Goal: Information Seeking & Learning: Check status

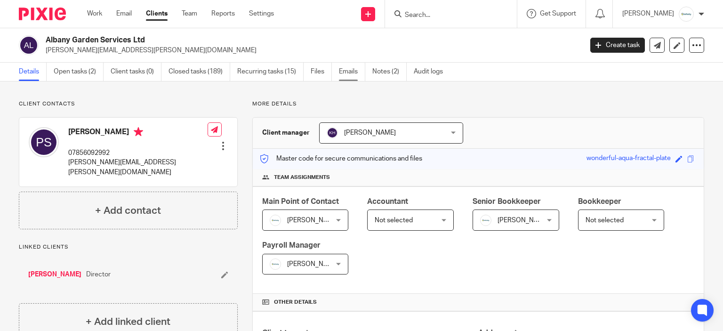
click at [346, 73] on link "Emails" at bounding box center [352, 72] width 26 height 18
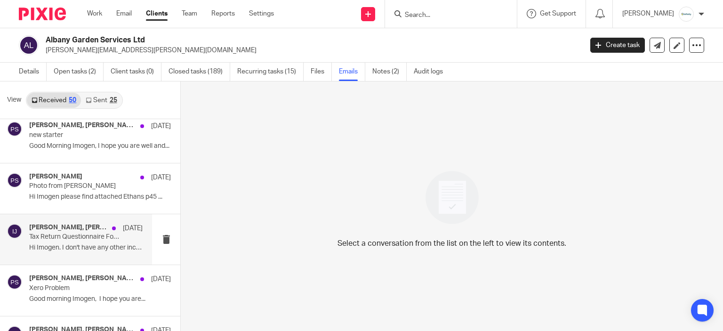
scroll to position [1035, 0]
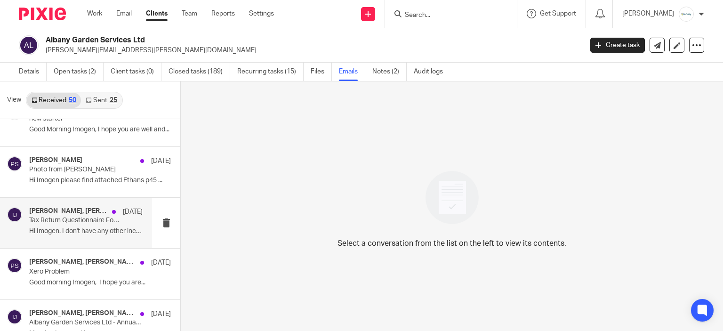
click at [76, 221] on p "Tax Return Questionnaire Follow Up" at bounding box center [74, 220] width 91 height 8
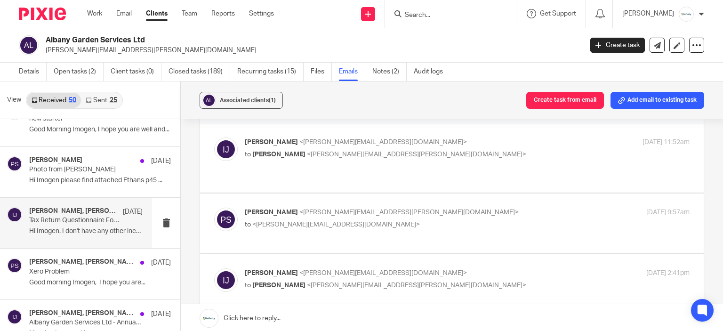
scroll to position [29, 0]
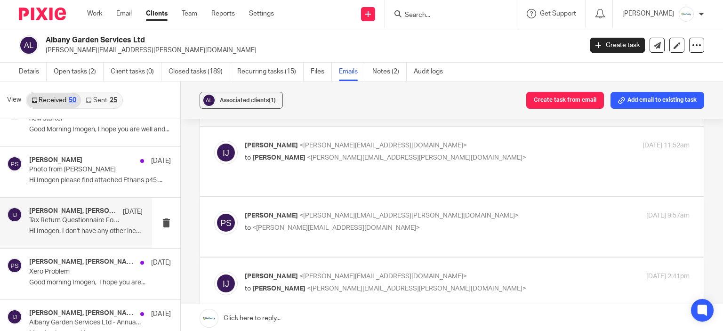
click at [412, 223] on p "to <i.jarvis@directpeak.co.uk>" at bounding box center [393, 228] width 296 height 10
checkbox input "true"
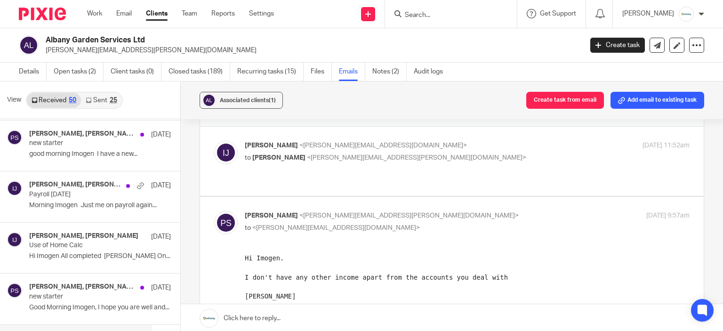
scroll to position [847, 0]
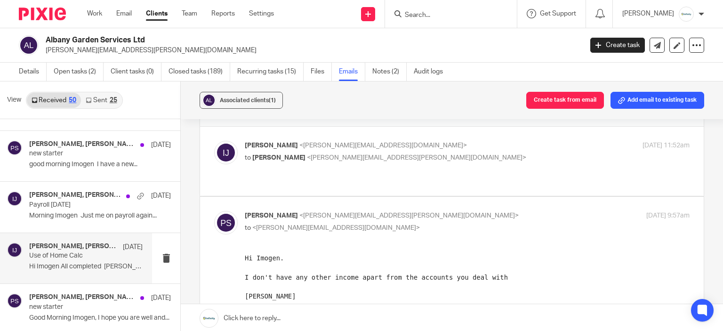
click at [70, 246] on h4 "Peter Squires, Imogen Jarvis" at bounding box center [73, 246] width 89 height 8
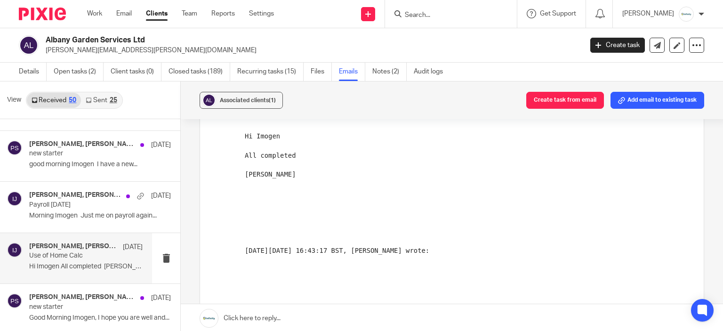
scroll to position [0, 0]
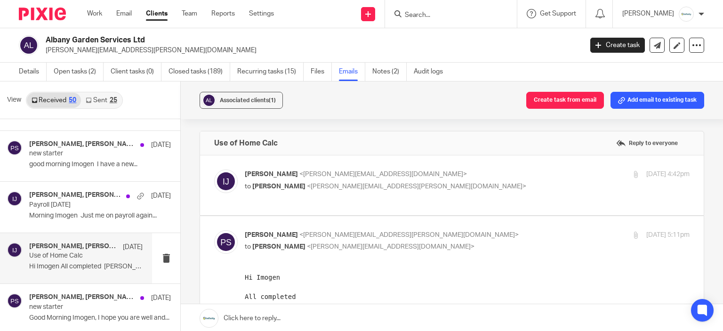
click at [429, 175] on p "Imogen Jarvis <i.jarvis@directpeak.co.uk>" at bounding box center [393, 174] width 296 height 10
checkbox input "true"
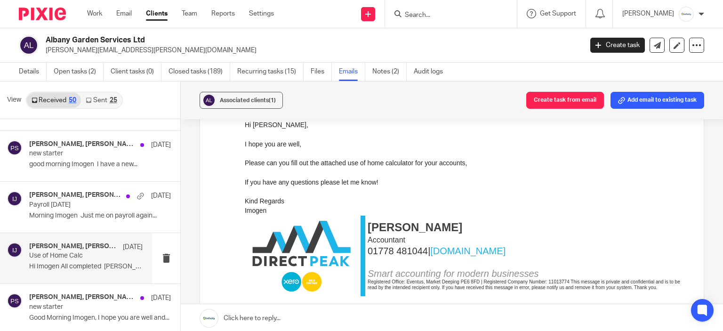
scroll to position [94, 0]
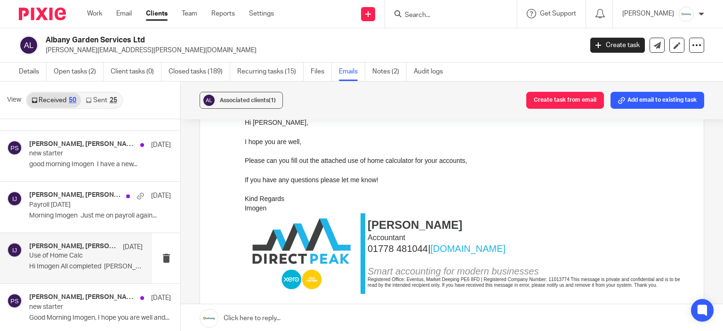
click at [81, 94] on link "Sent 25" at bounding box center [101, 100] width 40 height 15
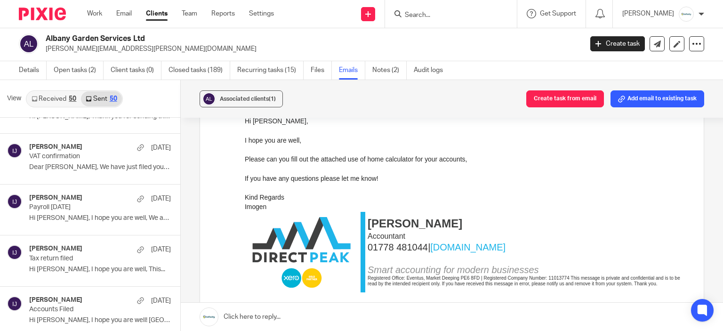
scroll to position [1936, 0]
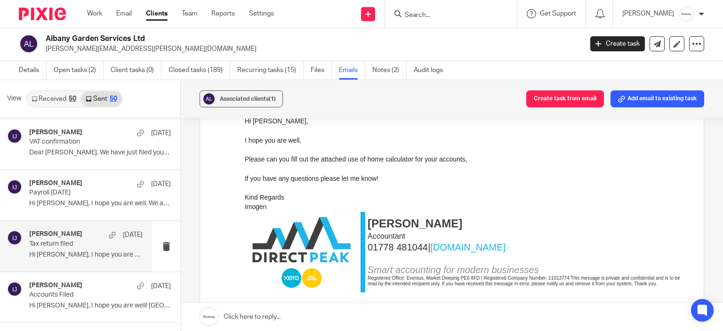
click at [82, 251] on p "Hi Peter, I hope you are well, This..." at bounding box center [85, 255] width 113 height 8
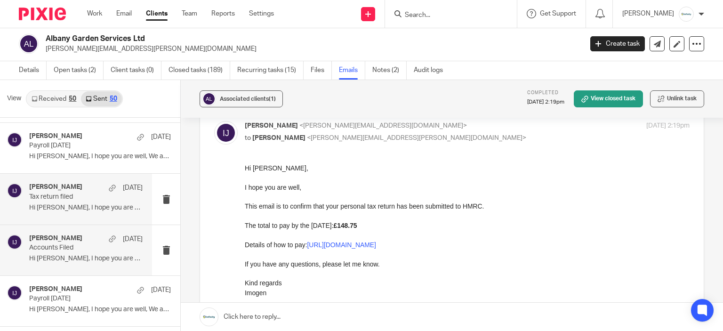
scroll to position [2030, 0]
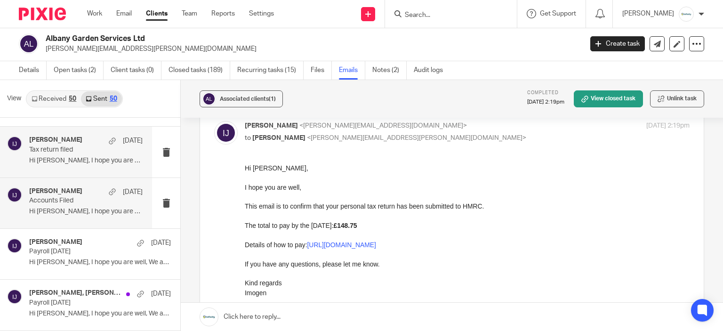
click at [55, 197] on p "Accounts Filed" at bounding box center [74, 201] width 91 height 8
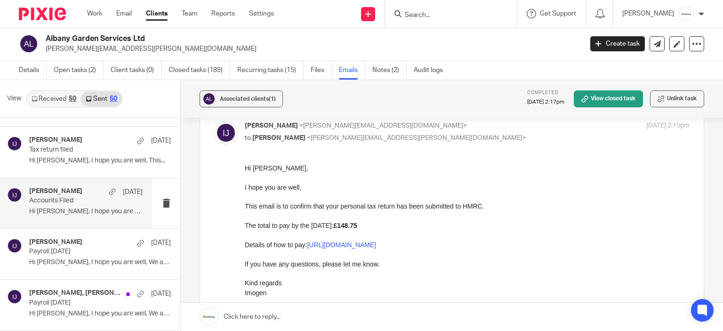
click at [102, 200] on p "Accounts Filed" at bounding box center [74, 201] width 91 height 8
click at [64, 223] on div "Imogen Jarvis 5 Sep 2024 Accounts Filed Hi Peter, I hope you are well! Albany..." at bounding box center [76, 203] width 152 height 50
click at [60, 209] on p "Hi Peter, I hope you are well! Albany..." at bounding box center [85, 211] width 113 height 8
click at [79, 249] on p "Payroll August 2024" at bounding box center [74, 251] width 91 height 8
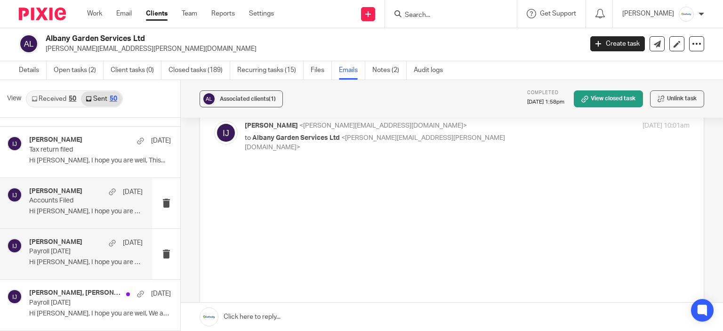
scroll to position [0, 0]
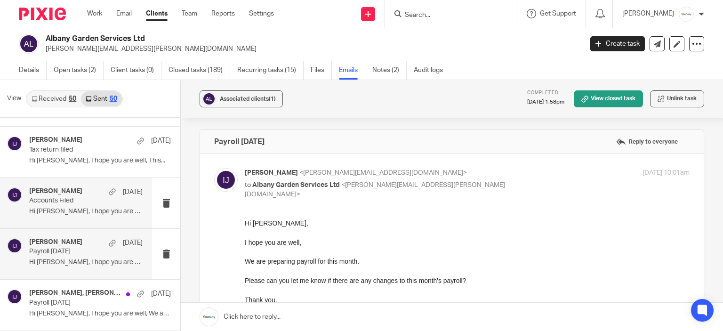
click at [75, 200] on p "Accounts Filed" at bounding box center [74, 201] width 91 height 8
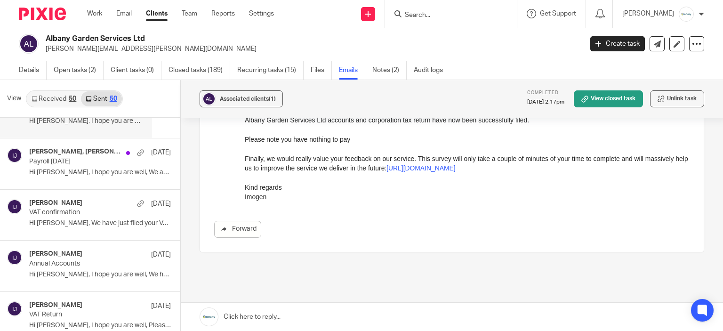
scroll to position [2218, 0]
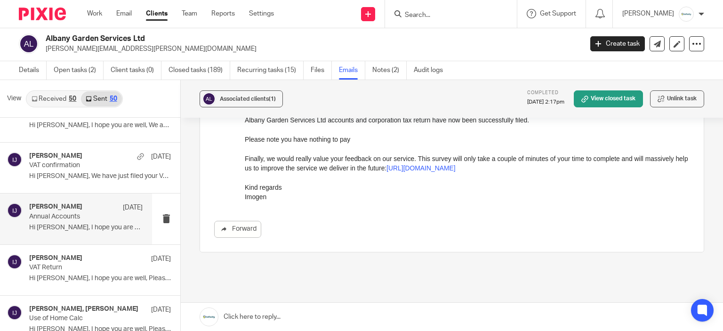
click at [53, 223] on p "Hi Peter, I hope you are well, We have now..." at bounding box center [85, 227] width 113 height 8
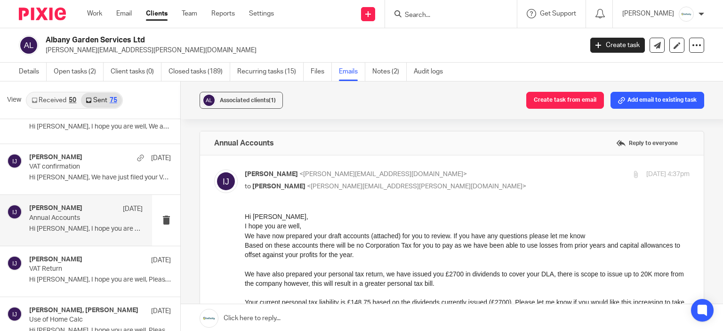
scroll to position [0, 0]
click at [90, 16] on link "Work" at bounding box center [94, 13] width 15 height 9
